Goal: Information Seeking & Learning: Compare options

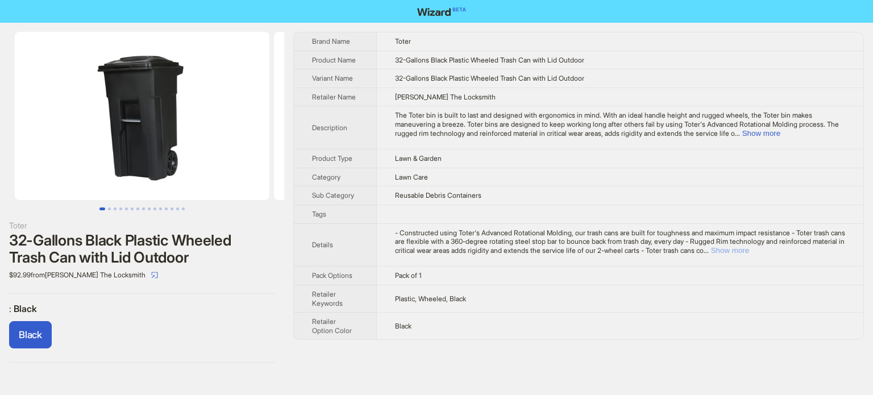
click at [749, 249] on button "Show more" at bounding box center [730, 250] width 38 height 9
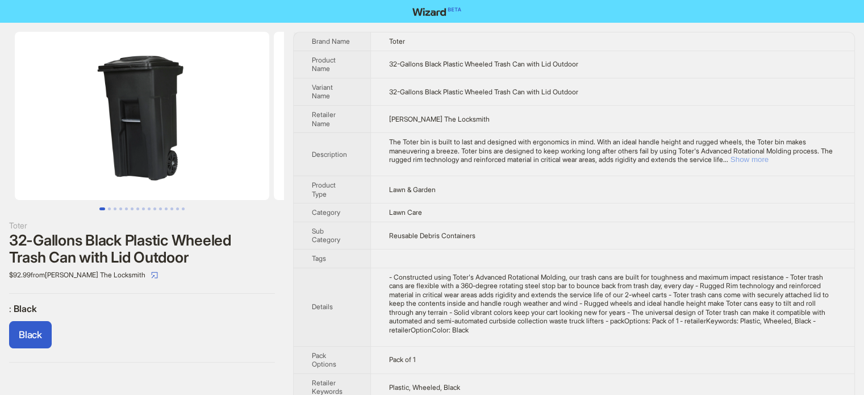
click at [769, 162] on button "Show more" at bounding box center [750, 159] width 38 height 9
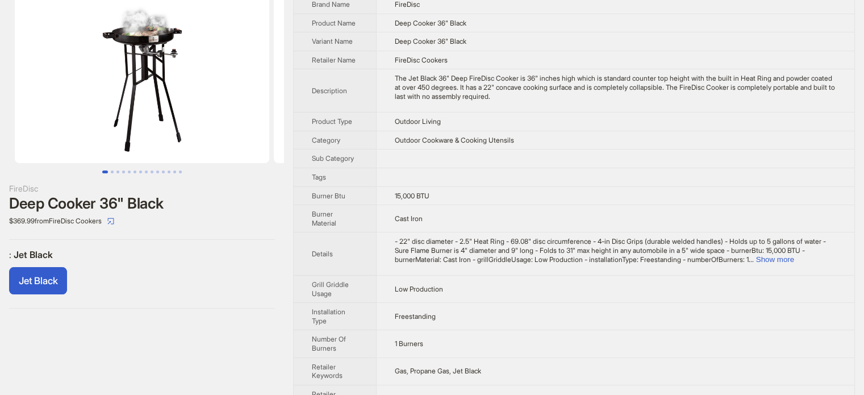
scroll to position [57, 0]
